Goal: Information Seeking & Learning: Learn about a topic

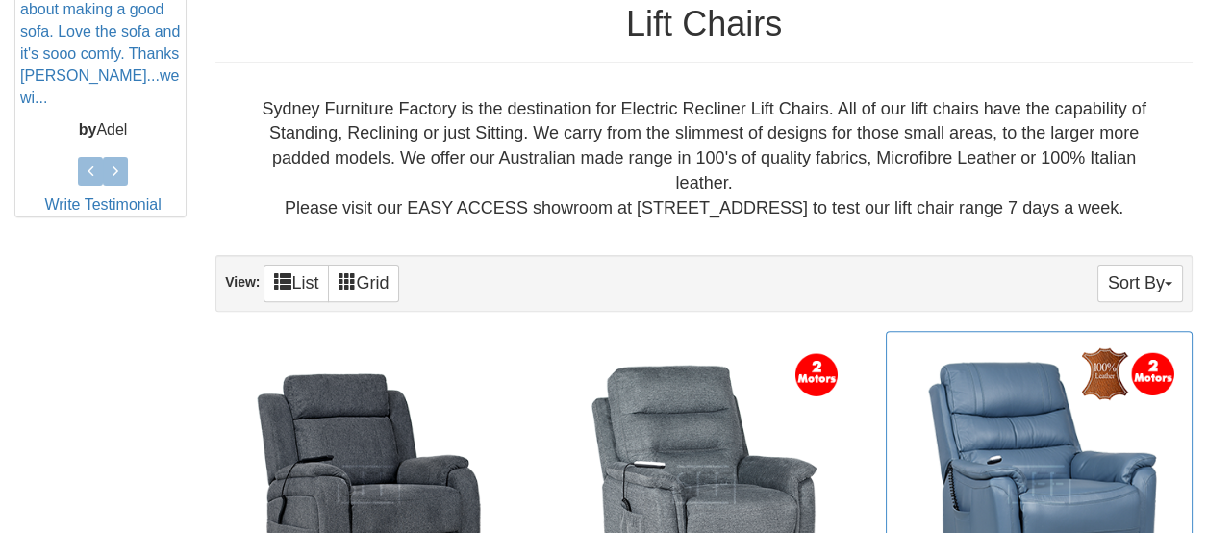
scroll to position [882, 0]
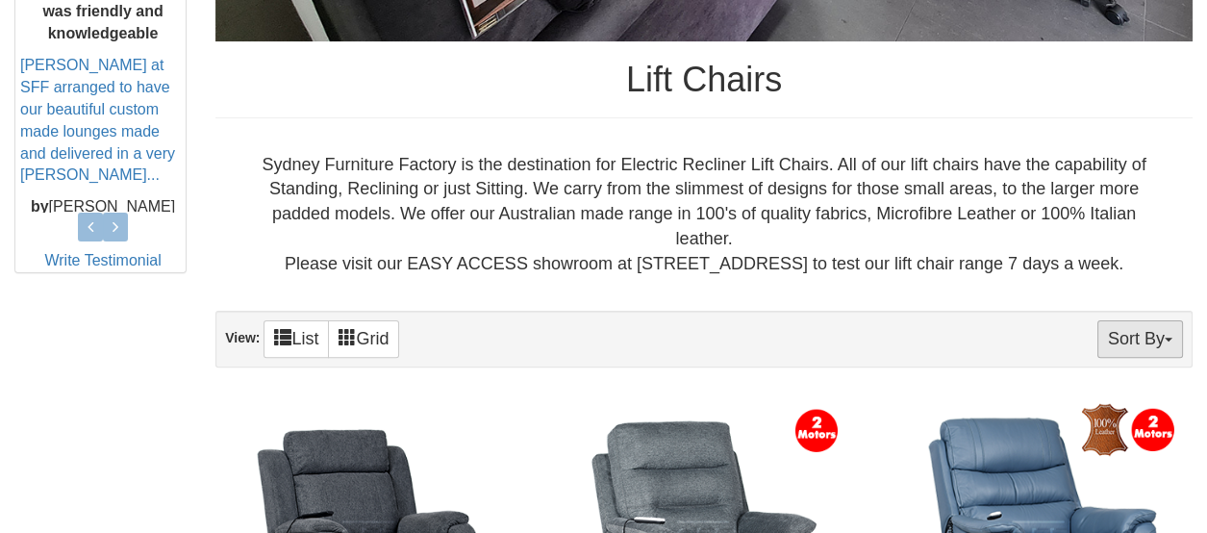
click at [1159, 334] on button "Sort By" at bounding box center [1140, 339] width 86 height 38
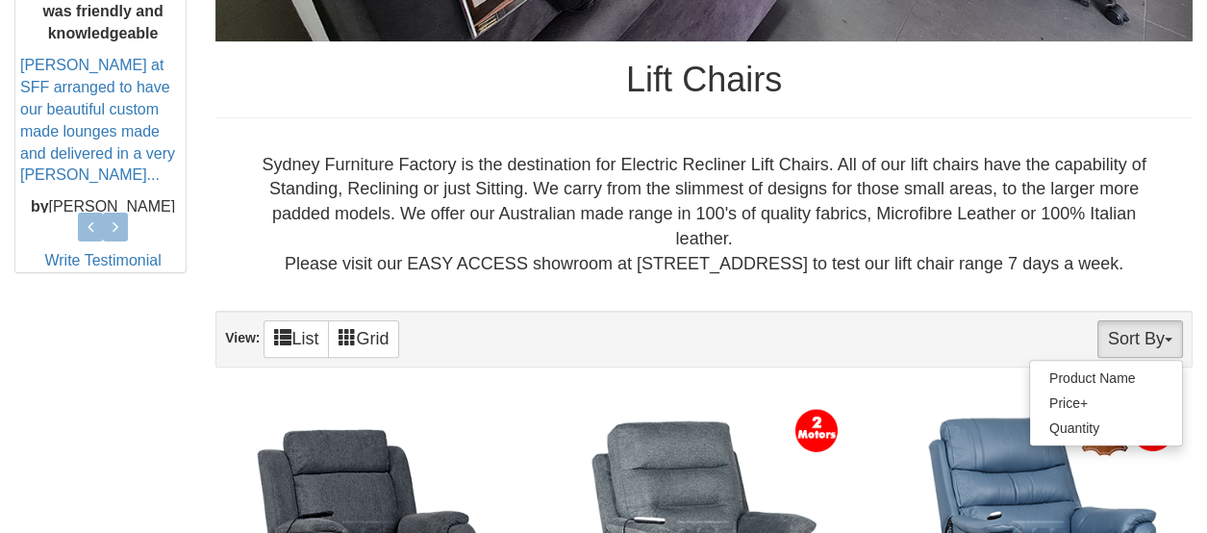
click at [1159, 334] on button "Sort By" at bounding box center [1140, 339] width 86 height 38
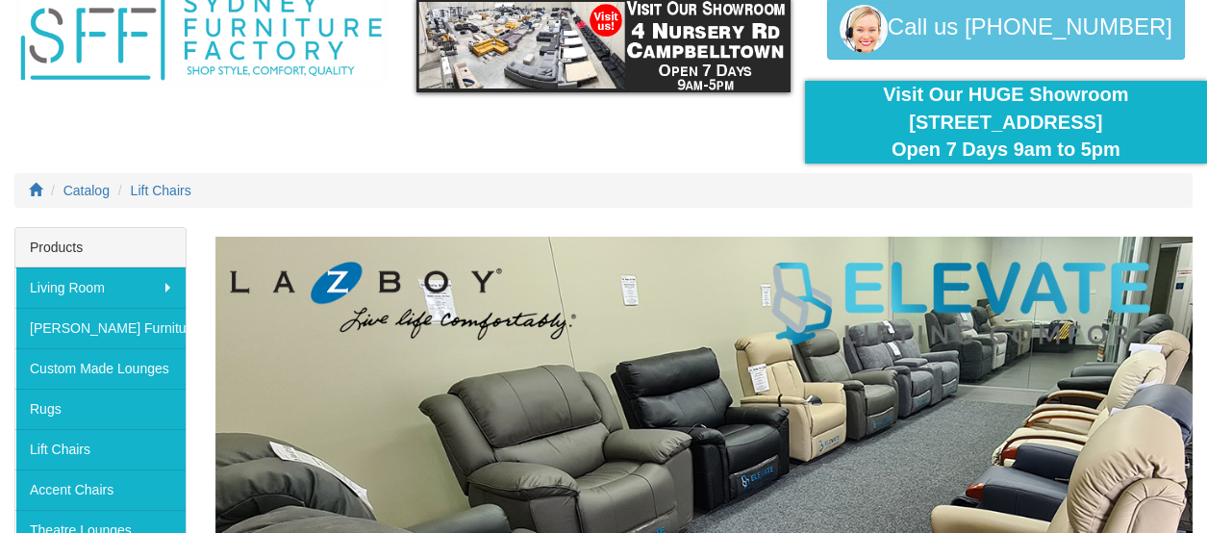
scroll to position [113, 0]
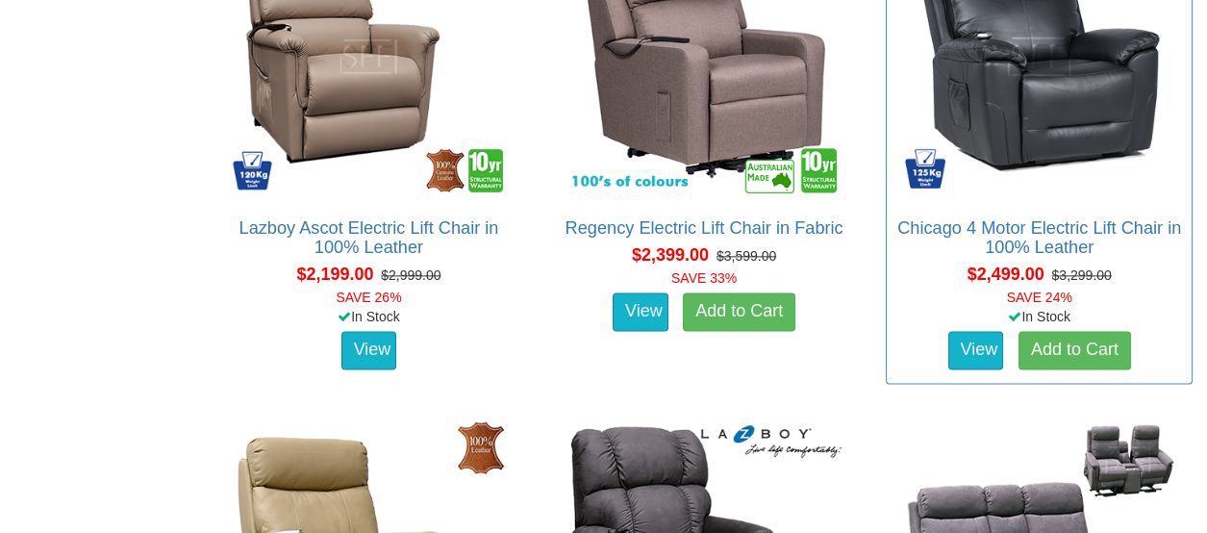
scroll to position [3462, 0]
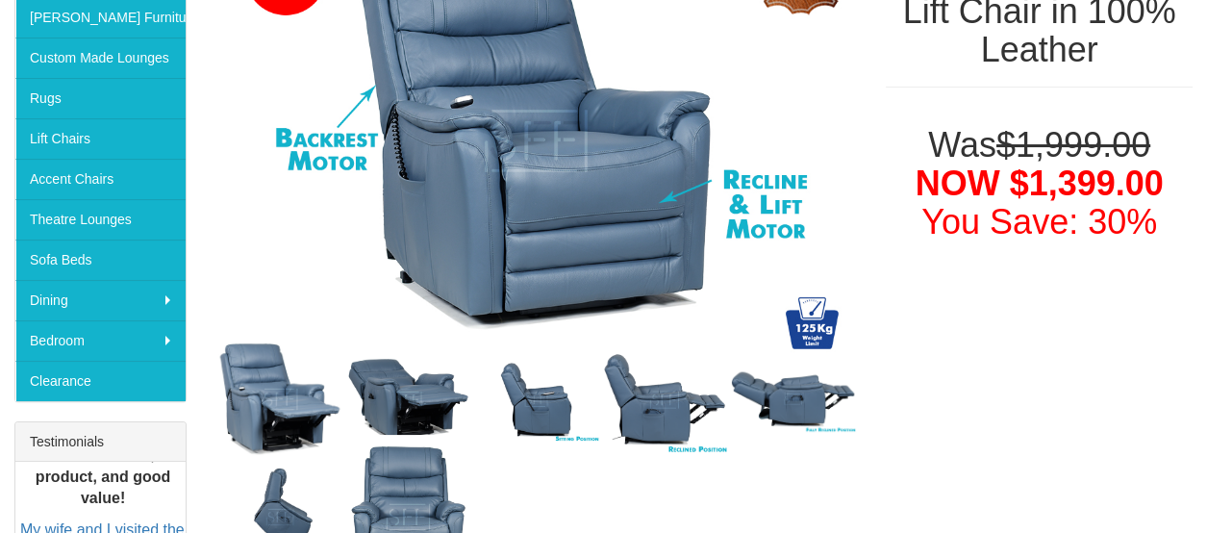
scroll to position [385, 0]
